Goal: Information Seeking & Learning: Get advice/opinions

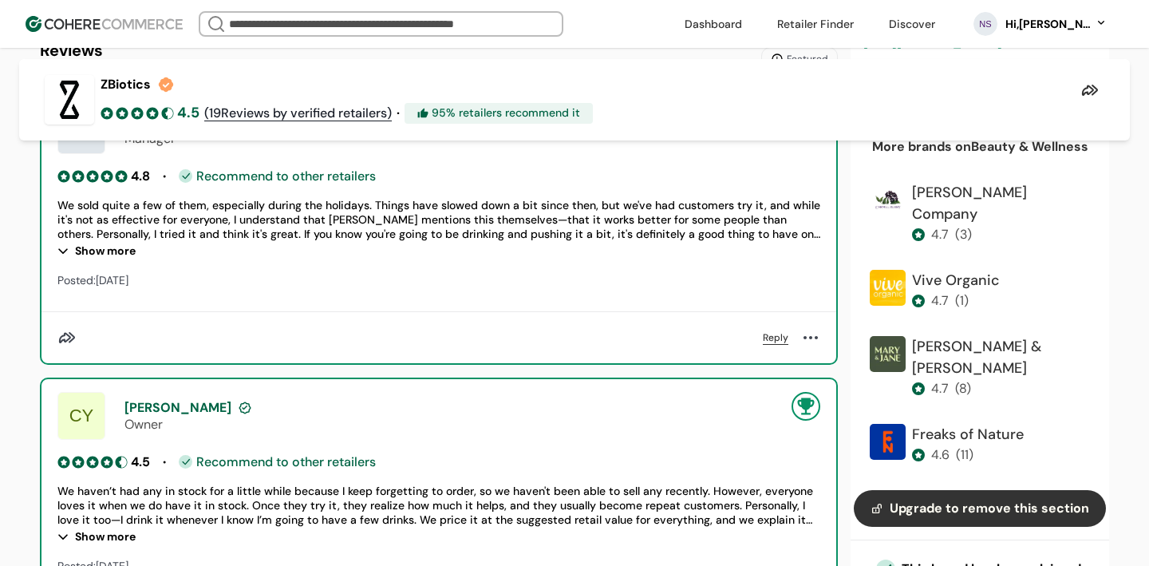
scroll to position [1252, 0]
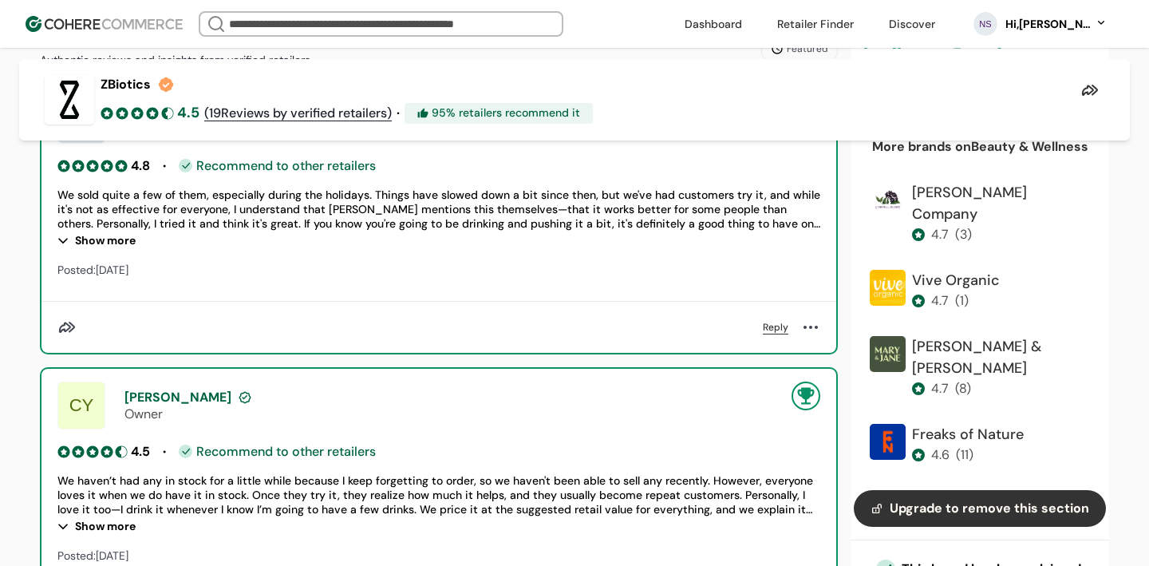
click at [125, 524] on div "Show more" at bounding box center [438, 525] width 763 height 19
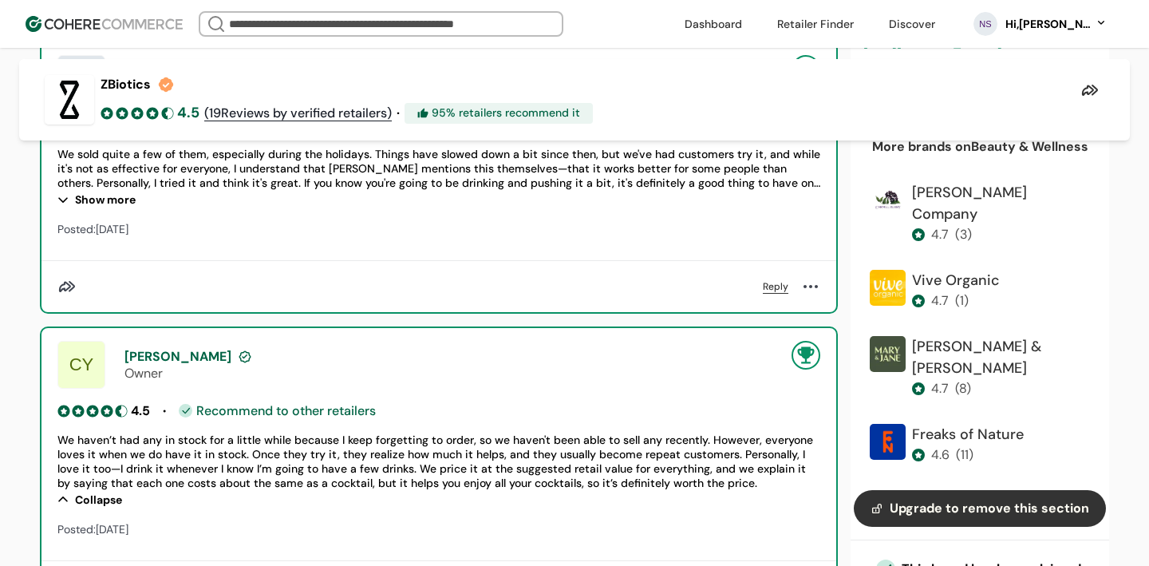
scroll to position [1336, 0]
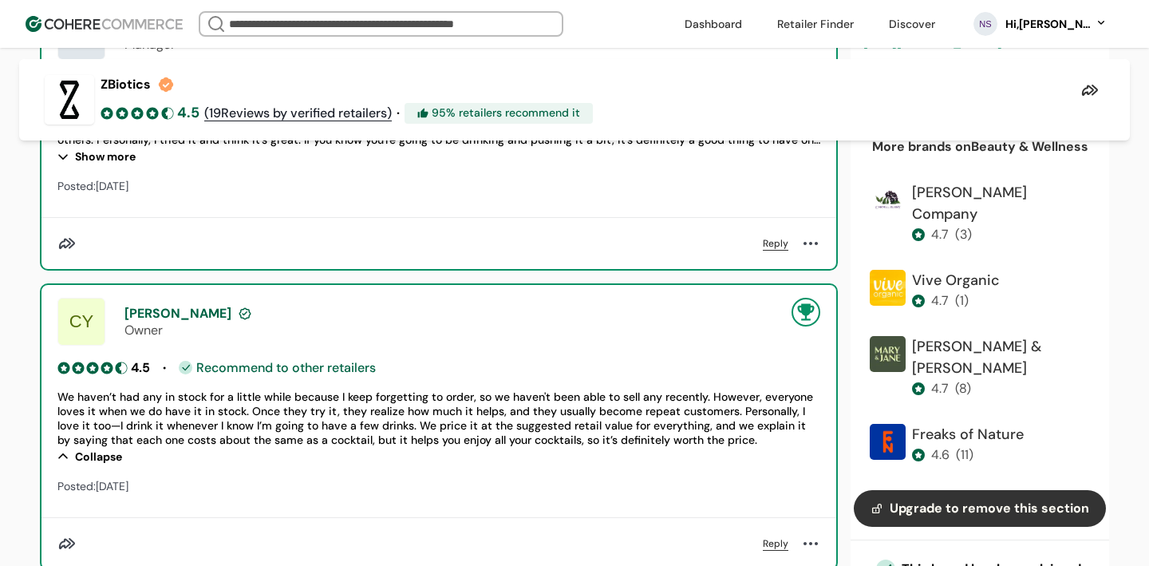
drag, startPoint x: 265, startPoint y: 391, endPoint x: 284, endPoint y: 441, distance: 53.1
click at [284, 441] on div "We haven’t had any in stock for a little while because I keep forgetting to ord…" at bounding box center [438, 417] width 763 height 57
drag, startPoint x: 283, startPoint y: 397, endPoint x: 316, endPoint y: 465, distance: 75.3
click at [316, 465] on div "We haven’t had any in stock for a little while because I keep forgetting to ord…" at bounding box center [438, 427] width 763 height 77
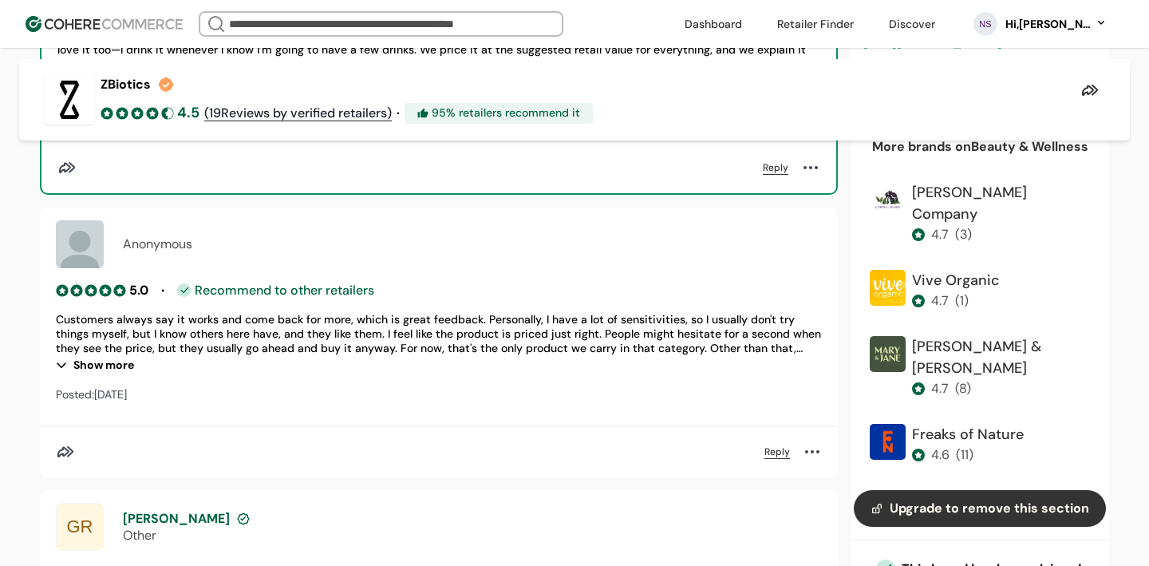
scroll to position [1968, 0]
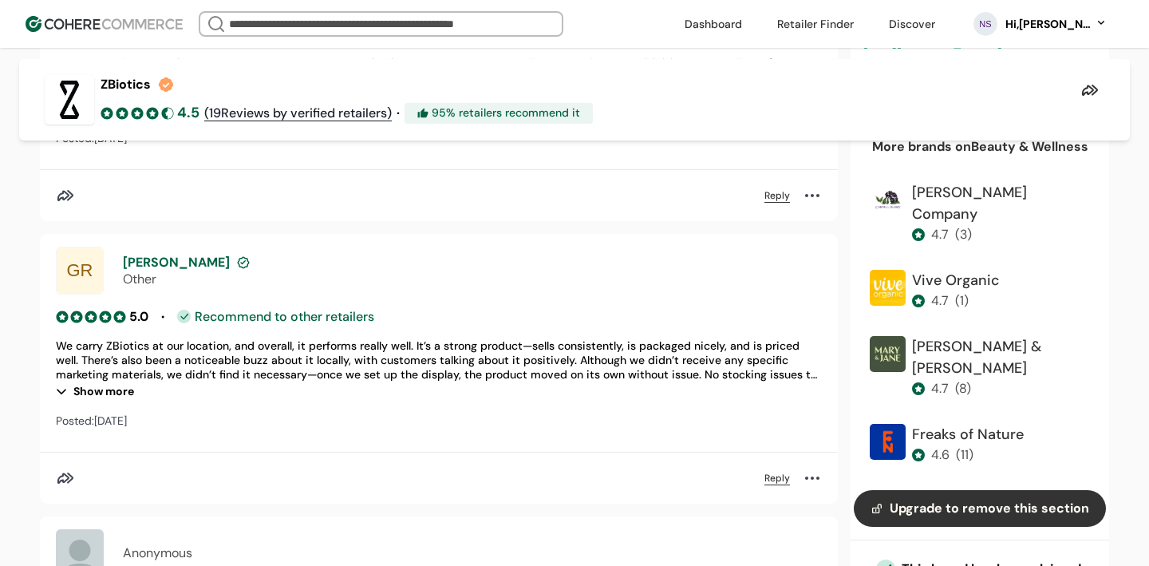
click at [128, 403] on div "5.0 • Recommend to other retailers We carry ZBiotics at our location, and overa…" at bounding box center [439, 369] width 766 height 124
click at [114, 387] on div "Show more" at bounding box center [439, 390] width 766 height 19
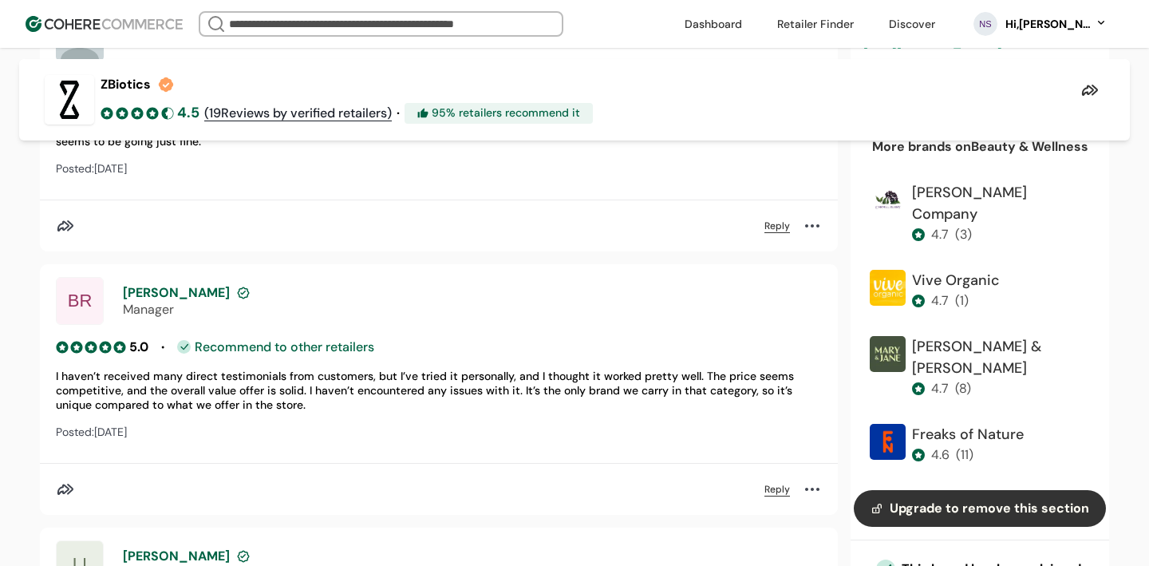
scroll to position [2791, 0]
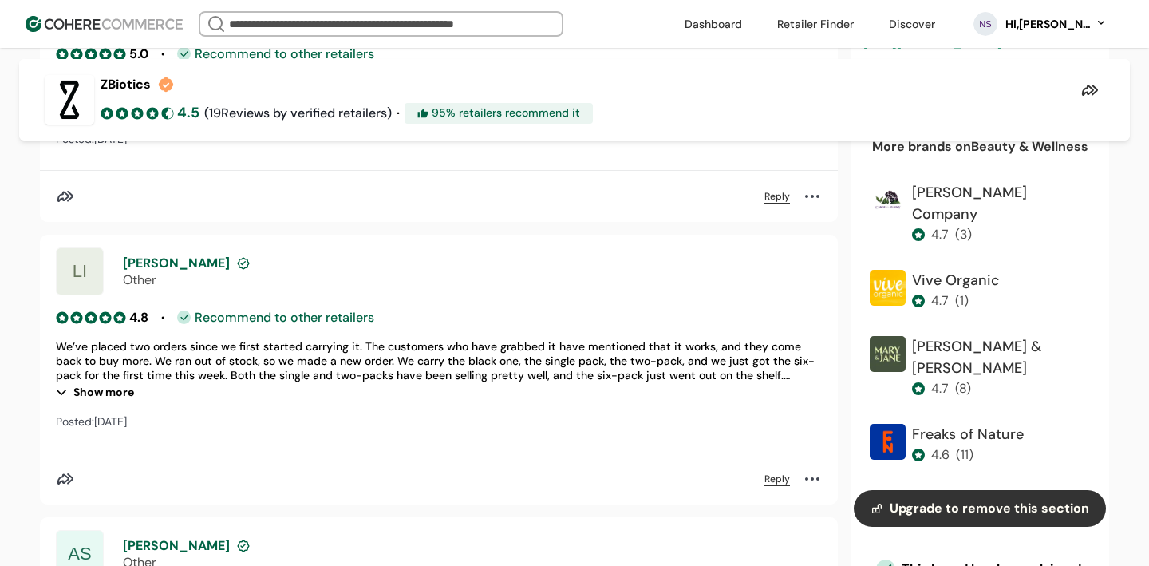
click at [113, 397] on div "Show more" at bounding box center [439, 391] width 766 height 19
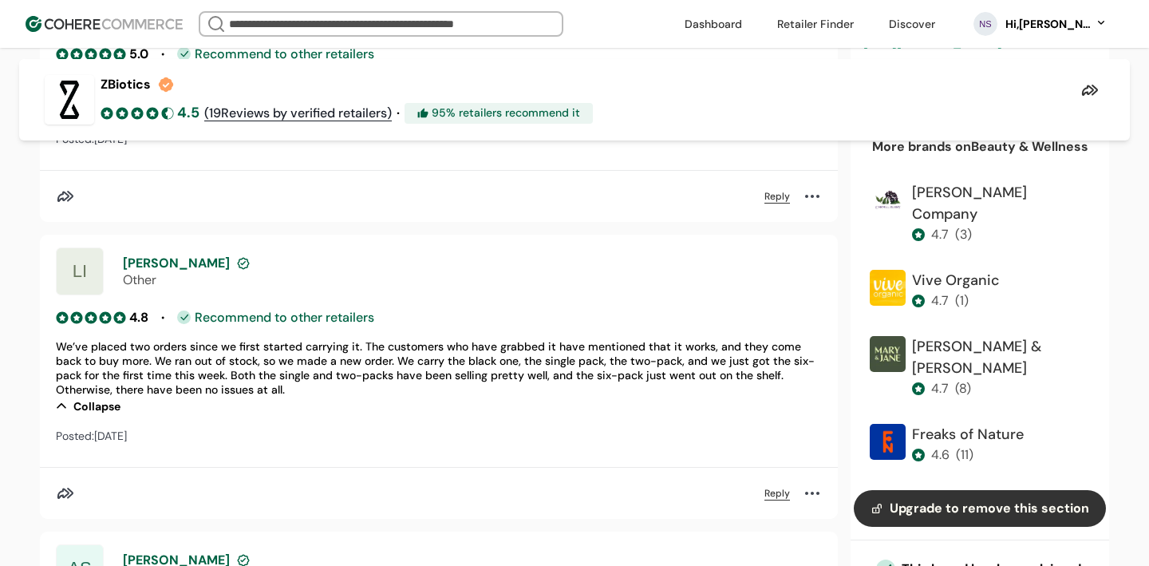
drag, startPoint x: 405, startPoint y: 346, endPoint x: 422, endPoint y: 399, distance: 56.3
click at [422, 399] on div "We’ve placed two orders since we first started carrying it. The customers who h…" at bounding box center [439, 377] width 766 height 77
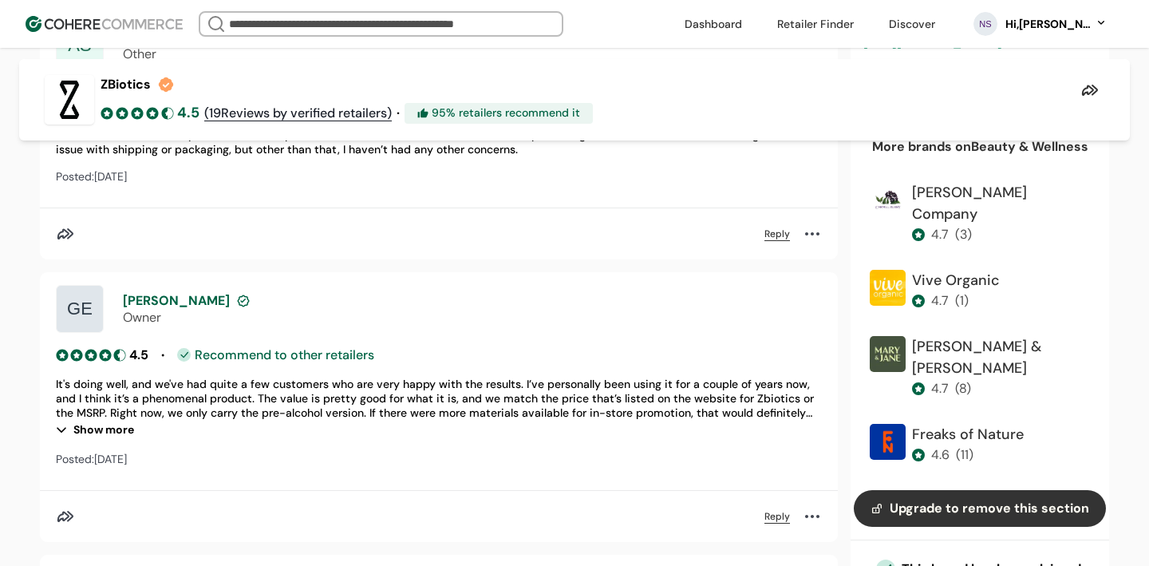
scroll to position [4779, 0]
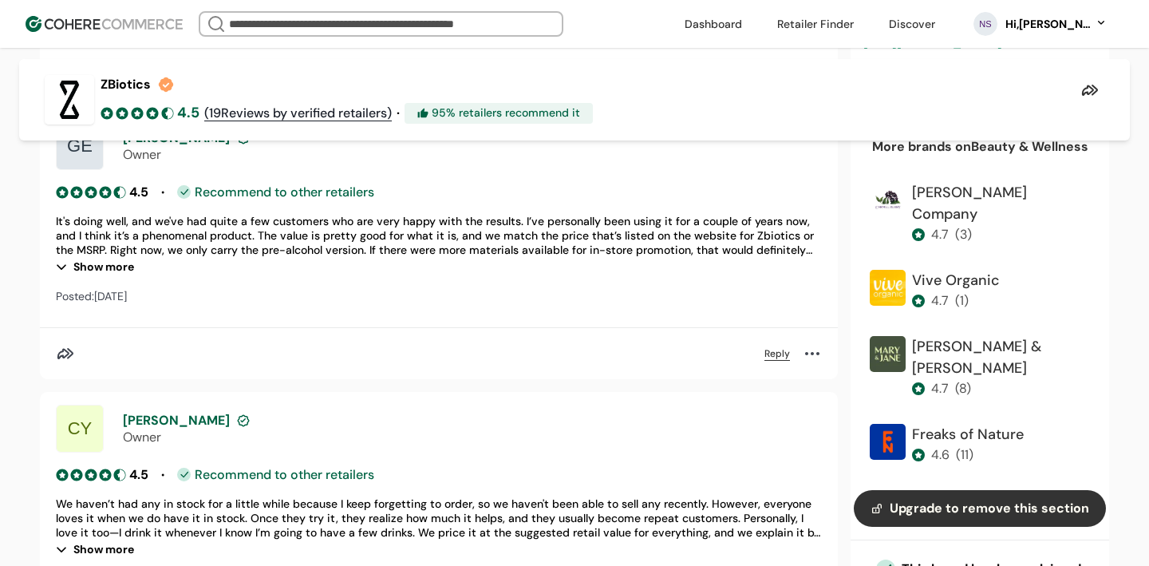
click at [128, 275] on div "Show more" at bounding box center [439, 266] width 766 height 19
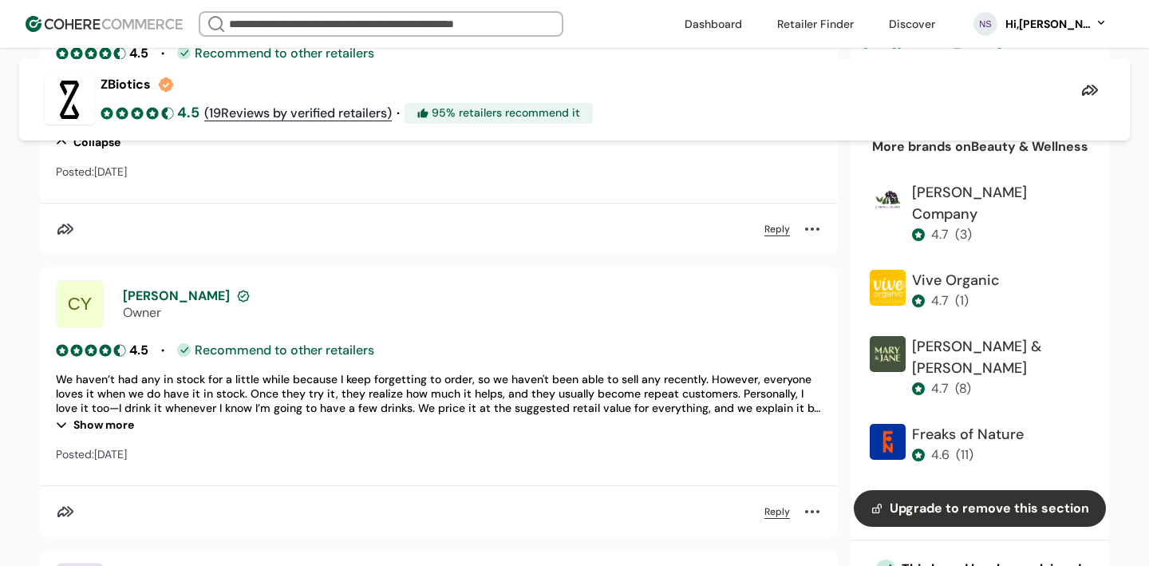
scroll to position [5004, 0]
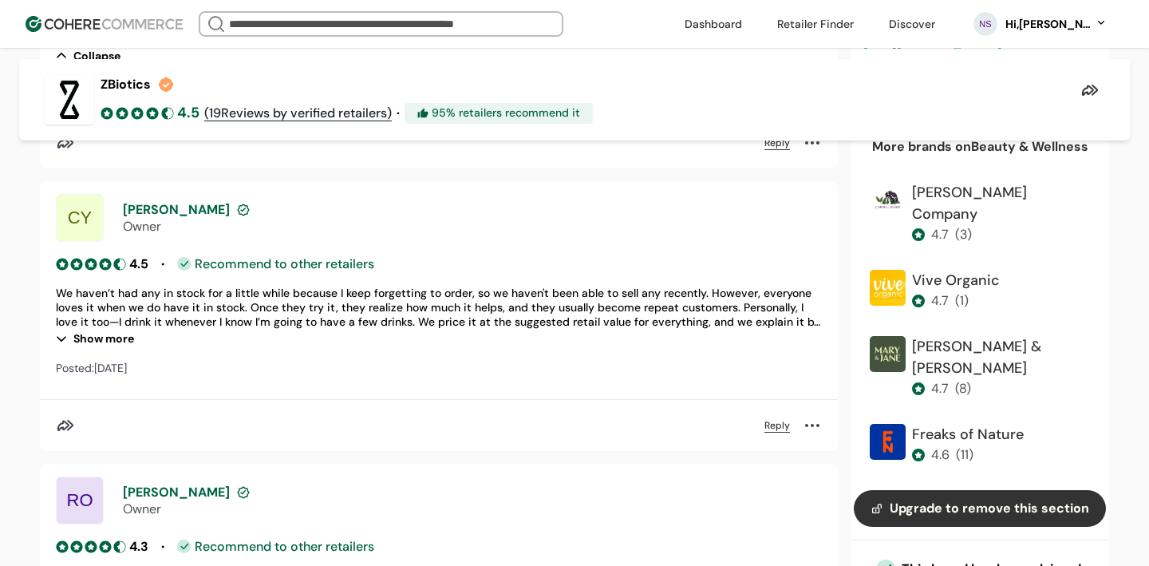
click at [120, 342] on div "Show more" at bounding box center [439, 338] width 766 height 19
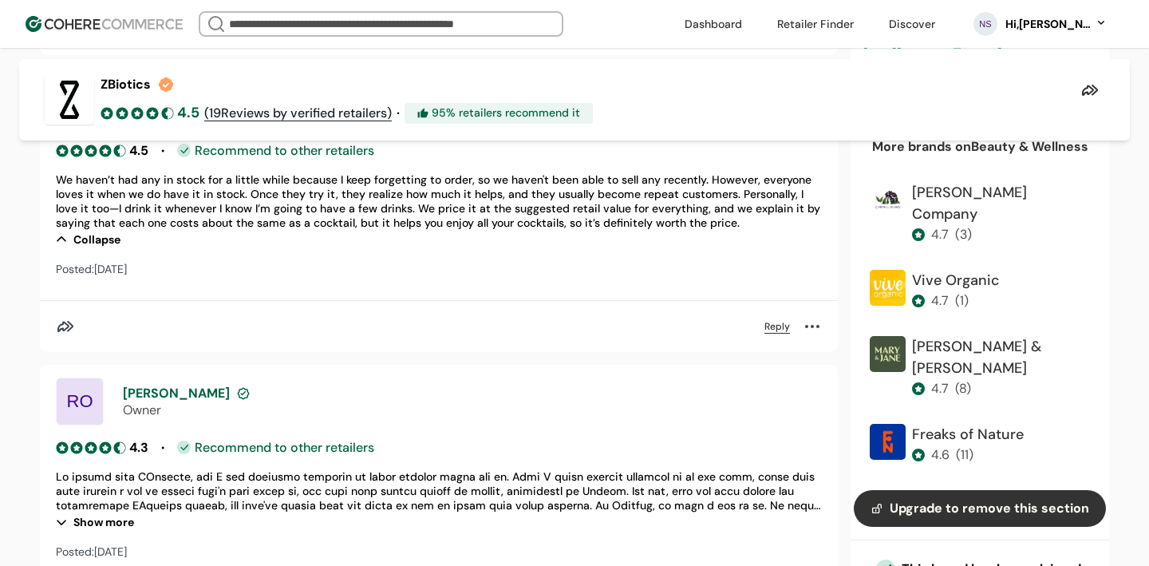
scroll to position [5119, 0]
click at [114, 524] on div "Show more" at bounding box center [439, 520] width 766 height 19
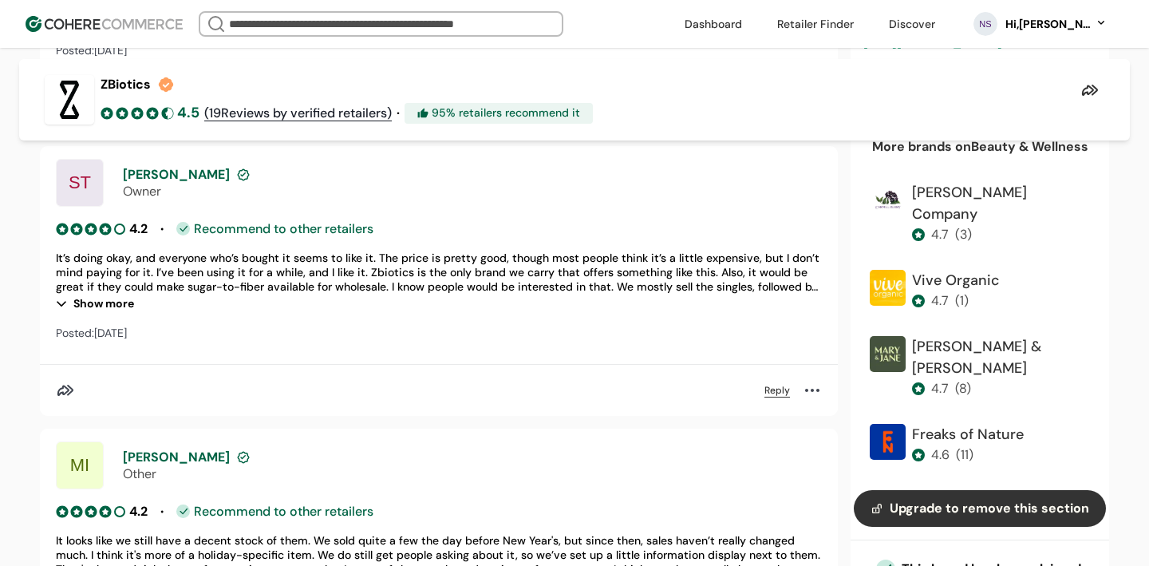
scroll to position [5728, 0]
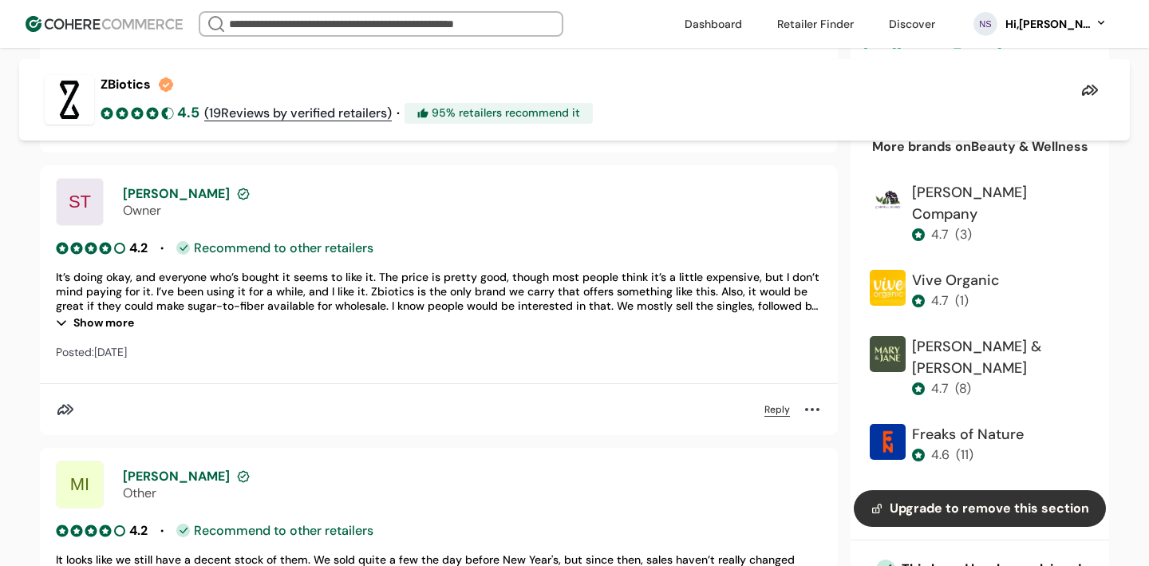
click at [120, 325] on div "Show more" at bounding box center [439, 322] width 766 height 19
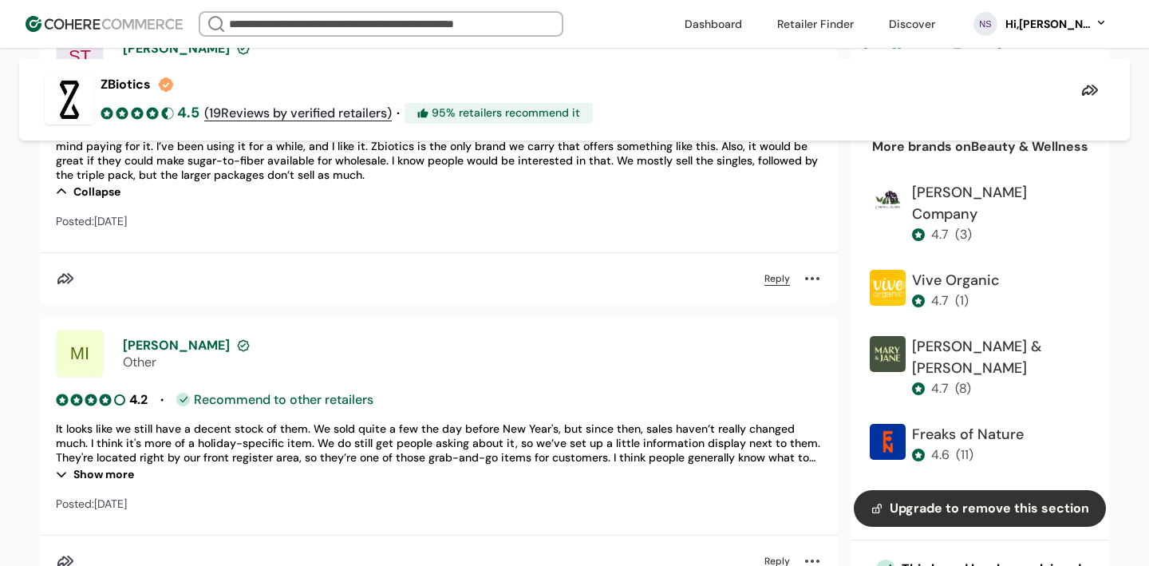
scroll to position [5876, 0]
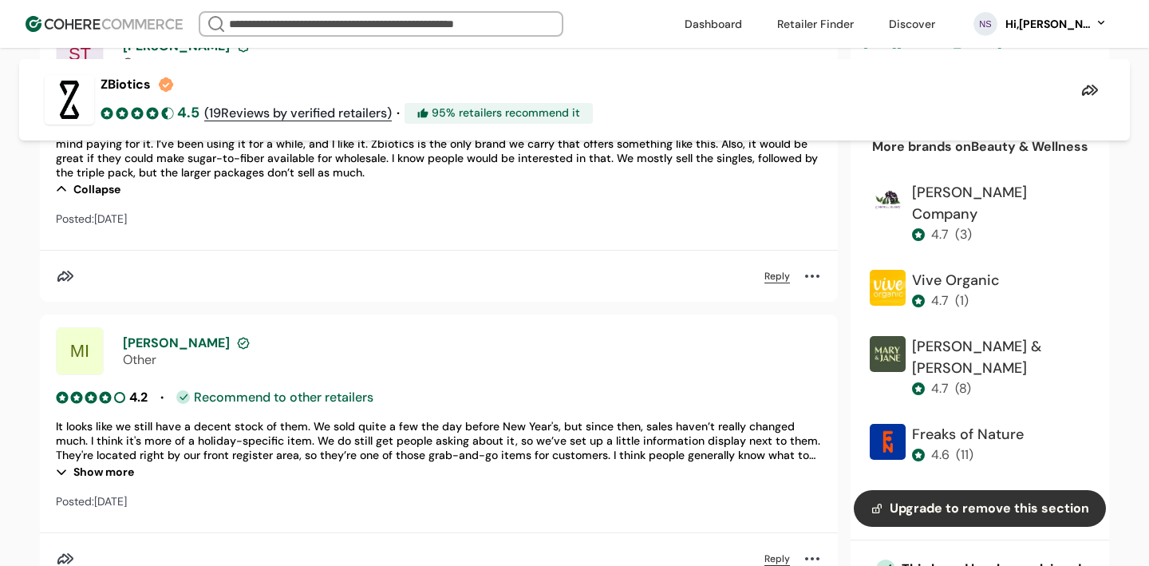
click at [122, 472] on div "Show more" at bounding box center [439, 471] width 766 height 19
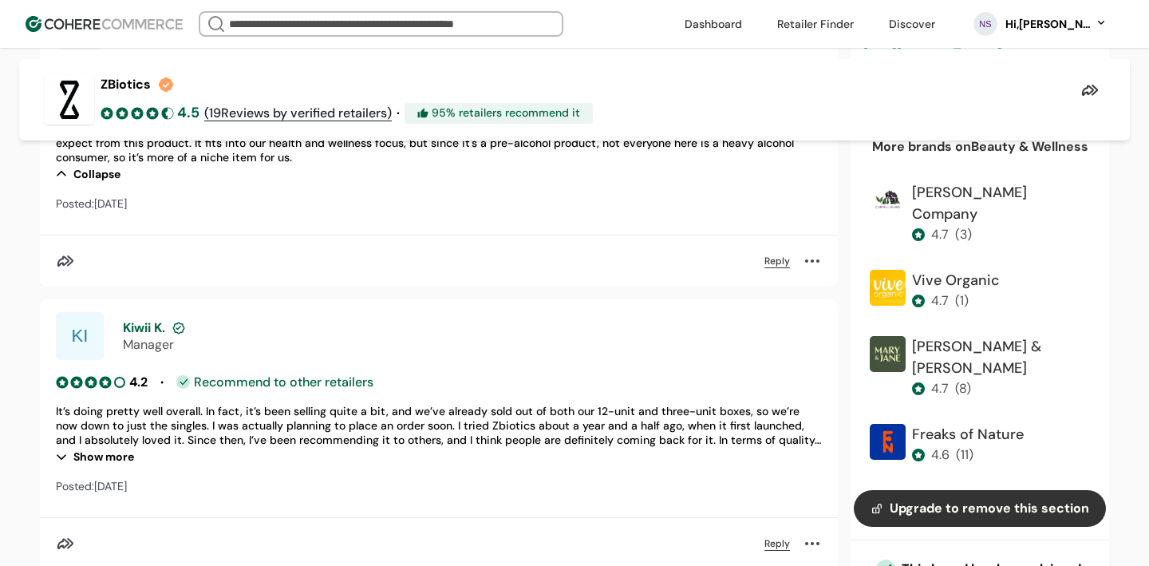
scroll to position [6204, 0]
click at [113, 456] on div "Show more" at bounding box center [439, 454] width 766 height 19
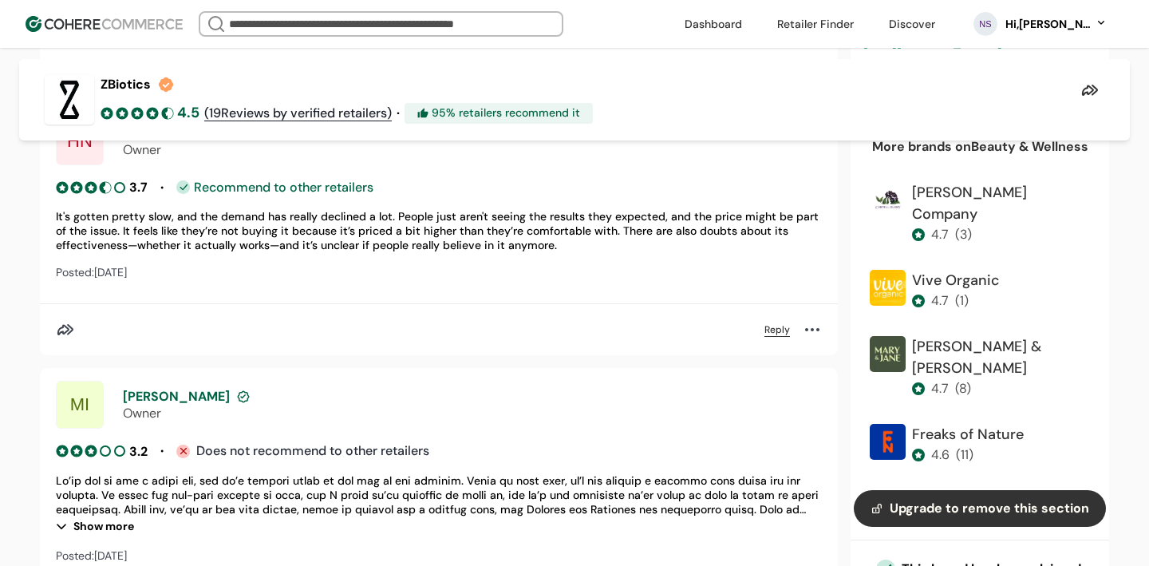
scroll to position [6740, 0]
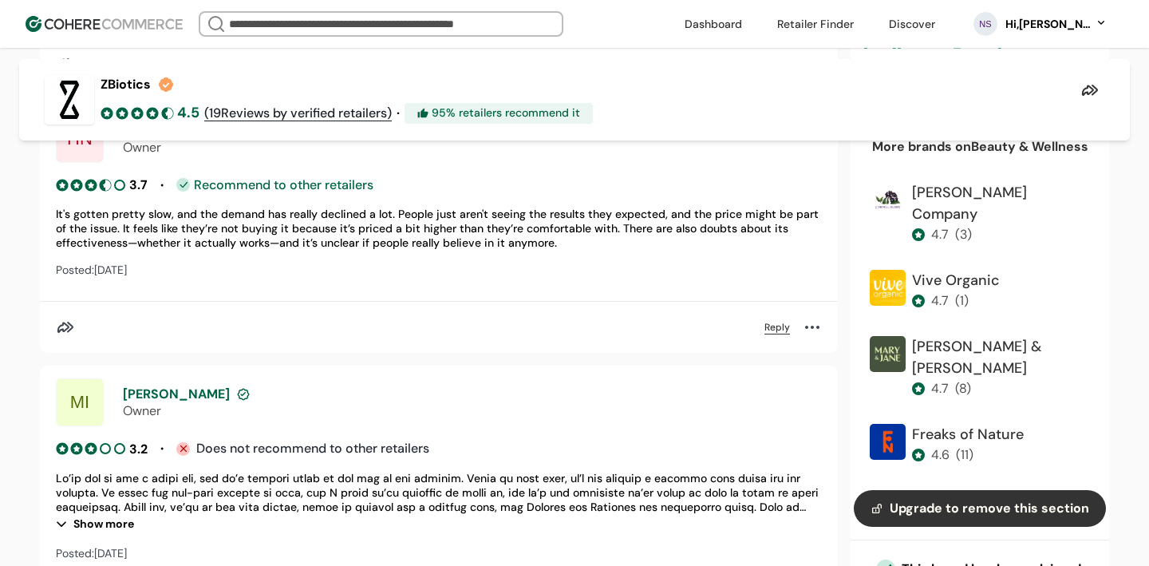
click at [82, 514] on div "Show more" at bounding box center [439, 523] width 766 height 19
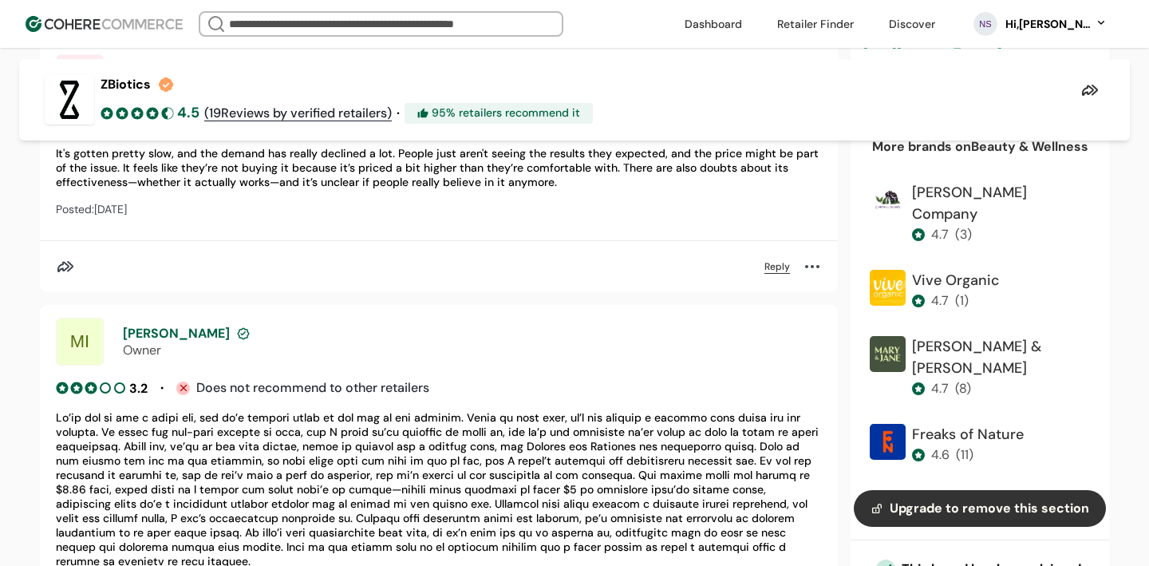
scroll to position [6920, 0]
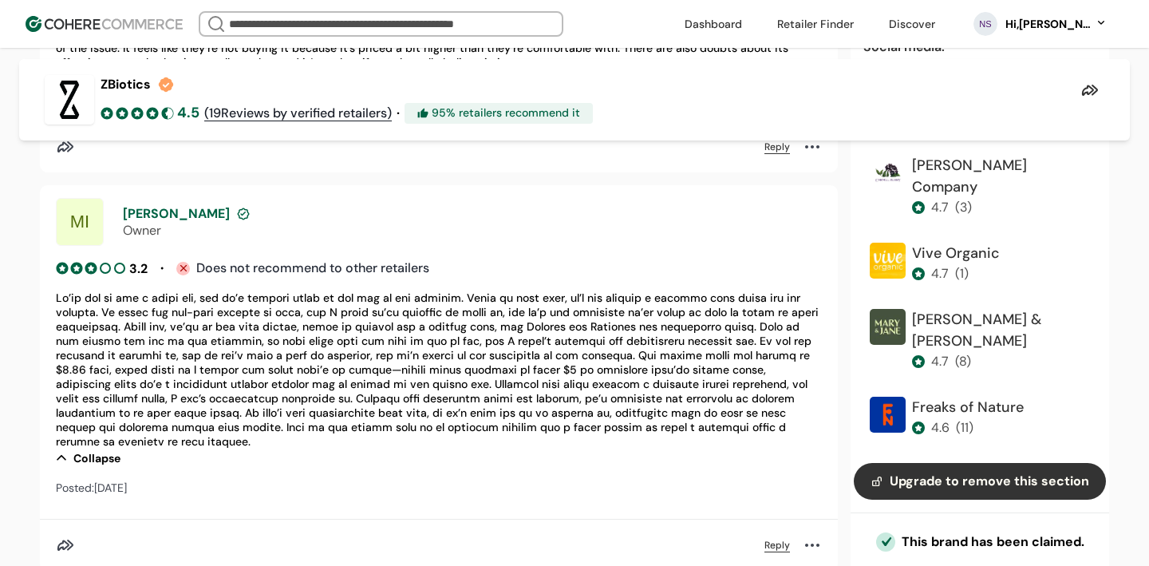
drag, startPoint x: 164, startPoint y: 275, endPoint x: 219, endPoint y: 377, distance: 115.7
click at [219, 377] on div at bounding box center [439, 369] width 766 height 158
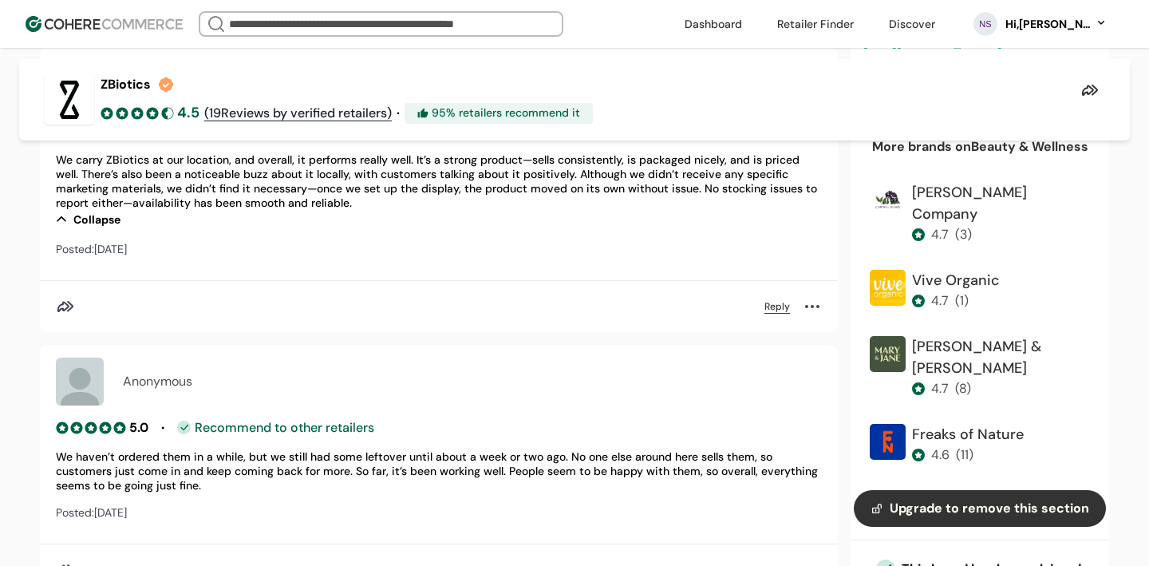
scroll to position [1745, 0]
